Goal: Ask a question

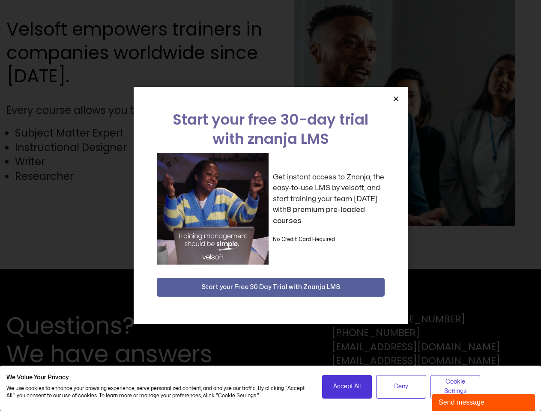
click at [270, 205] on div "Get instant access to Znanja, the easy-to-use LMS by velsoft, and start trainin…" at bounding box center [271, 209] width 228 height 112
click at [396, 98] on icon "Close" at bounding box center [396, 98] width 6 height 6
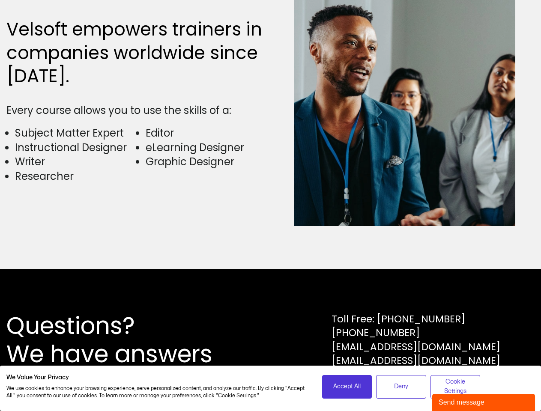
click at [271, 287] on div "Questions? We have answers Toll Free: [PHONE_NUMBER] [PHONE_NUMBER] [EMAIL_ADDR…" at bounding box center [270, 340] width 541 height 142
click at [347, 387] on span "Accept All" at bounding box center [346, 386] width 27 height 9
click at [401, 387] on div "Questions? We have answers Toll Free: [PHONE_NUMBER] [PHONE_NUMBER] [EMAIL_ADDR…" at bounding box center [270, 340] width 541 height 142
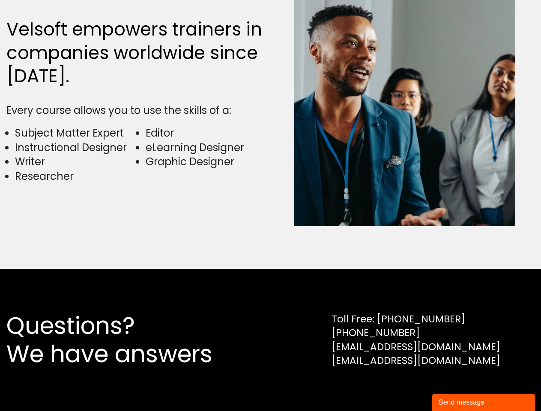
click at [455, 387] on div "Questions? We have answers Toll Free: [PHONE_NUMBER] [PHONE_NUMBER] [EMAIL_ADDR…" at bounding box center [270, 340] width 541 height 142
click at [483, 402] on div "Send message" at bounding box center [483, 402] width 90 height 10
